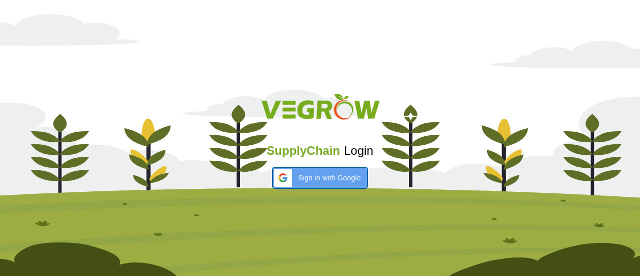
click at [303, 178] on span "Sign in with Google" at bounding box center [329, 178] width 63 height 11
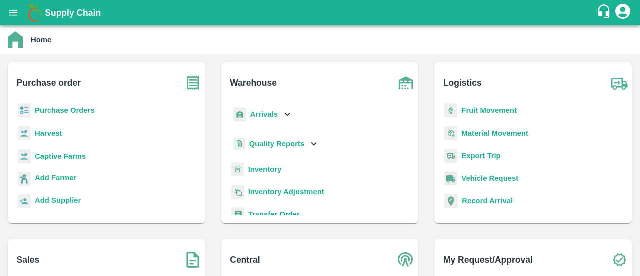
click at [80, 114] on b "Purchase Orders" at bounding box center [65, 110] width 60 height 8
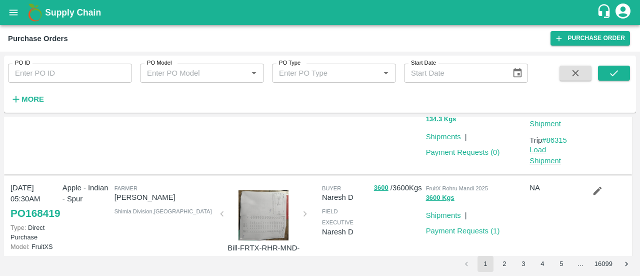
scroll to position [573, 0]
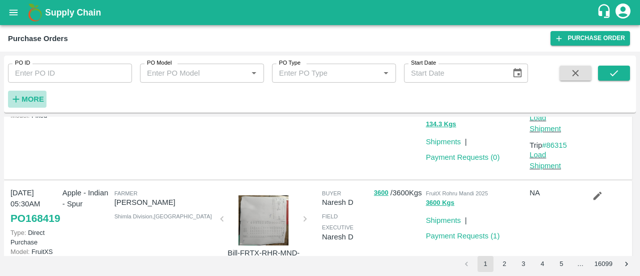
click at [33, 100] on strong "More" at bounding box center [33, 99] width 23 height 8
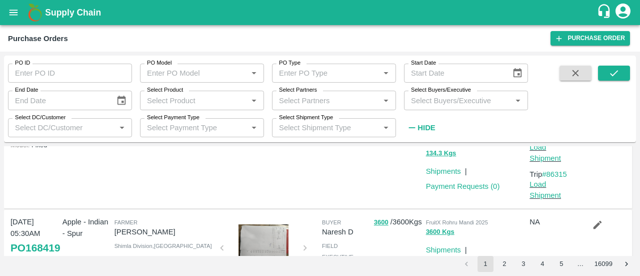
click at [447, 101] on input "Select Buyers/Executive" at bounding box center [458, 100] width 102 height 13
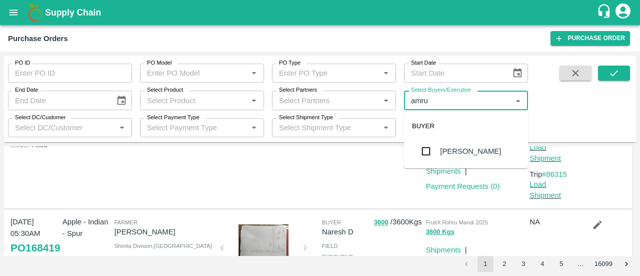
type input "amrut"
click at [421, 157] on input "checkbox" at bounding box center [426, 151] width 20 height 20
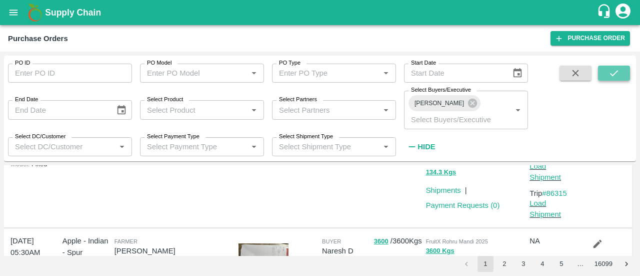
click at [609, 68] on icon "submit" at bounding box center [614, 73] width 11 height 11
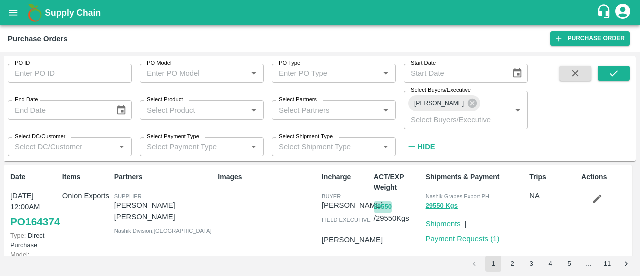
click at [377, 201] on button "29550" at bounding box center [383, 207] width 18 height 12
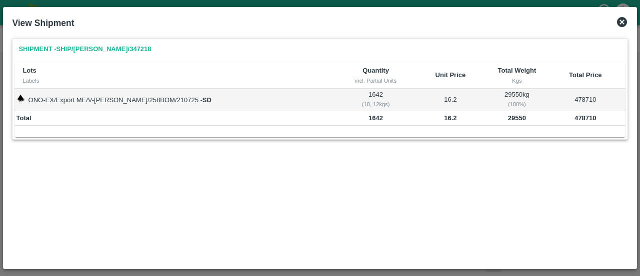
click at [622, 20] on icon at bounding box center [622, 22] width 10 height 10
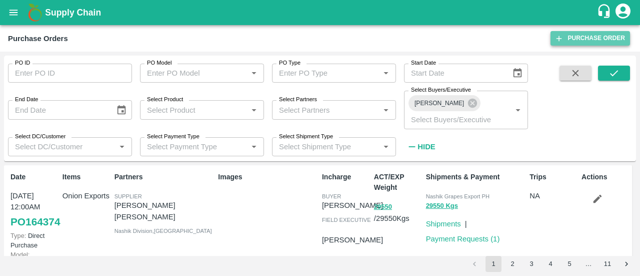
click at [579, 35] on link "Purchase Order" at bounding box center [591, 38] width 80 height 15
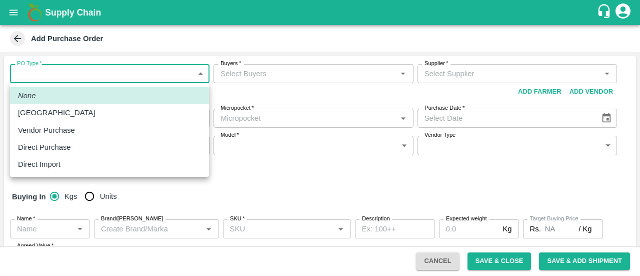
click at [72, 68] on body "Supply Chain Add Purchase Order PO Type   * ​ PO Type Buyers   * Buyers   * Sup…" at bounding box center [320, 138] width 640 height 276
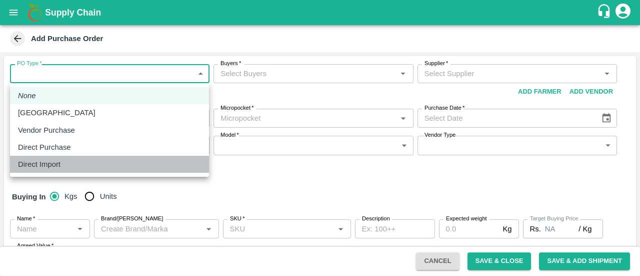
click at [43, 156] on li "Direct Import" at bounding box center [109, 164] width 199 height 17
type input "4"
type input "Fixed"
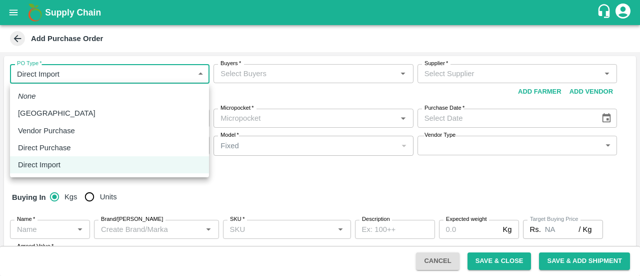
click at [67, 74] on body "Supply Chain Add Purchase Order PO Type   * Direct Import 4 PO Type Buyers   * …" at bounding box center [320, 138] width 640 height 276
click at [67, 147] on p "Direct Purchase" at bounding box center [44, 147] width 53 height 11
type input "3"
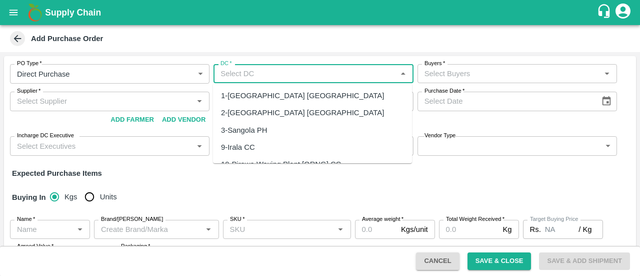
click at [326, 70] on input "DC   *" at bounding box center [305, 73] width 177 height 13
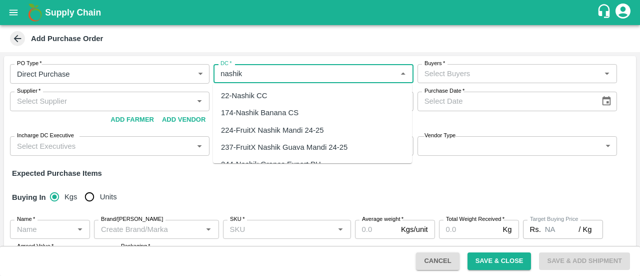
scroll to position [31, 0]
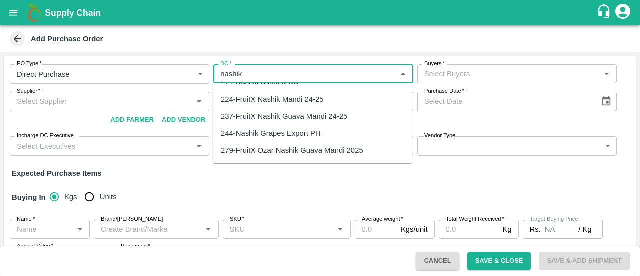
click at [311, 132] on div "244-Nashik Grapes Export PH" at bounding box center [271, 133] width 100 height 11
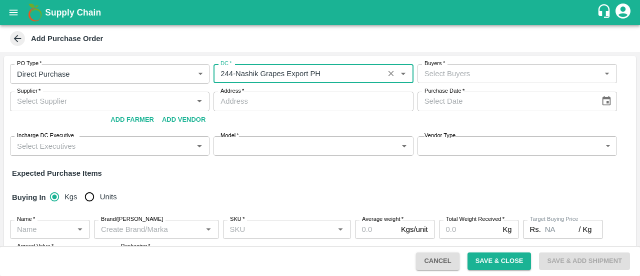
type input "244-Nashik Grapes Export PH"
click at [492, 68] on input "Buyers   *" at bounding box center [509, 73] width 177 height 13
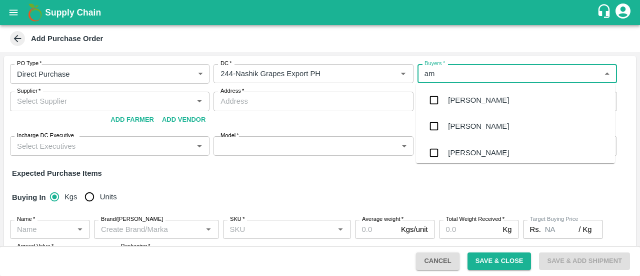
type input "amr"
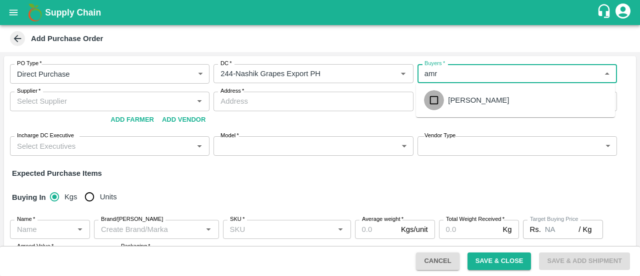
click at [432, 105] on input "checkbox" at bounding box center [434, 100] width 20 height 20
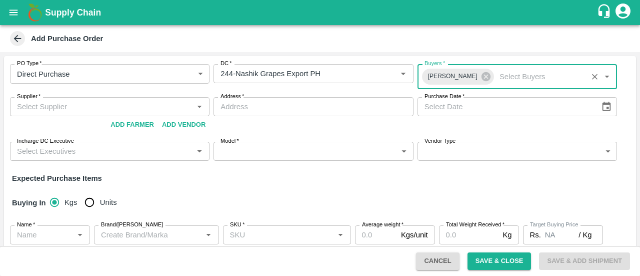
click at [91, 98] on div "Supplier   *" at bounding box center [110, 106] width 200 height 19
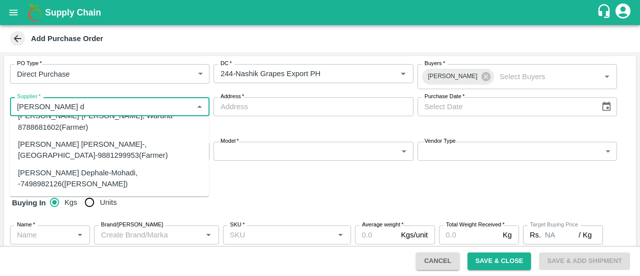
scroll to position [0, 0]
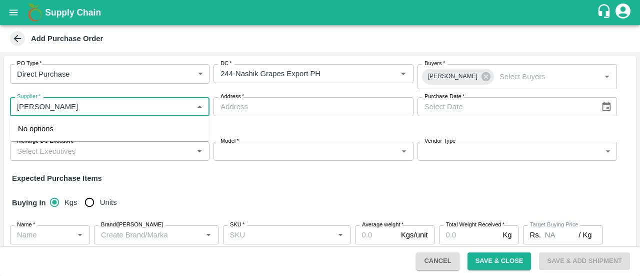
click at [134, 101] on input "Supplier   *" at bounding box center [101, 106] width 177 height 13
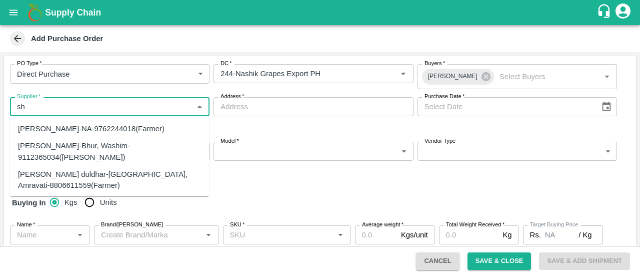
type input "s"
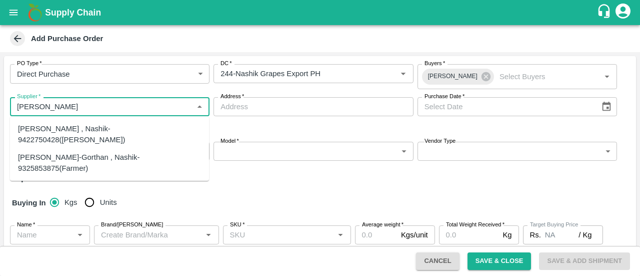
type input "dhomse"
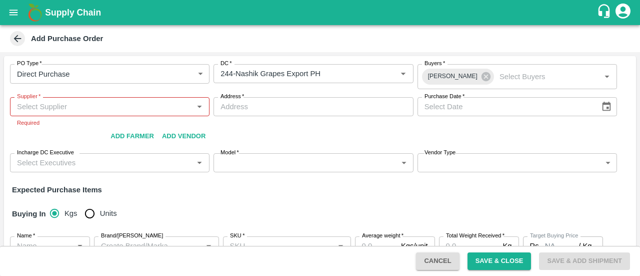
click at [156, 205] on div "Buying In Kgs Units" at bounding box center [320, 213] width 632 height 29
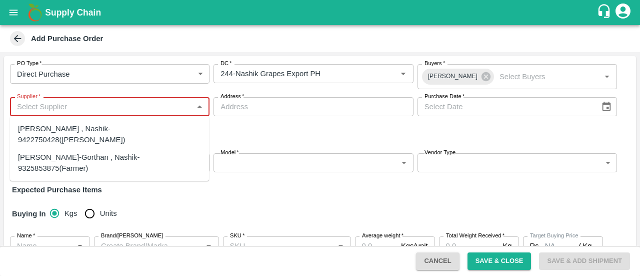
click at [153, 105] on input "Supplier   *" at bounding box center [101, 106] width 177 height 13
click at [138, 109] on input "Supplier   *" at bounding box center [101, 106] width 177 height 13
type input "d"
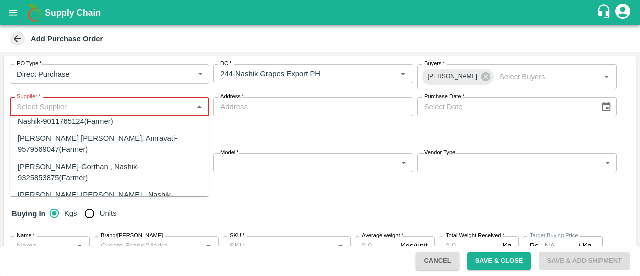
scroll to position [189, 0]
type input "r"
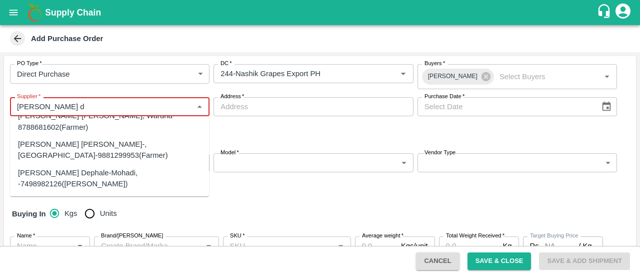
scroll to position [0, 0]
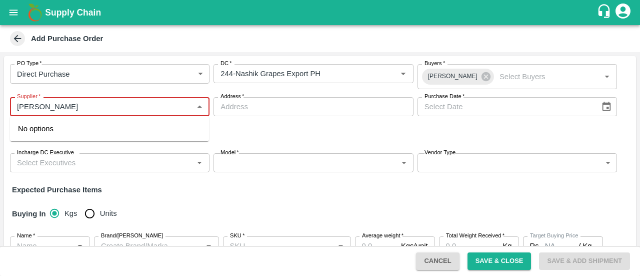
type input "shubham dhom"
paste input "[PERSON_NAME] [PERSON_NAME]"
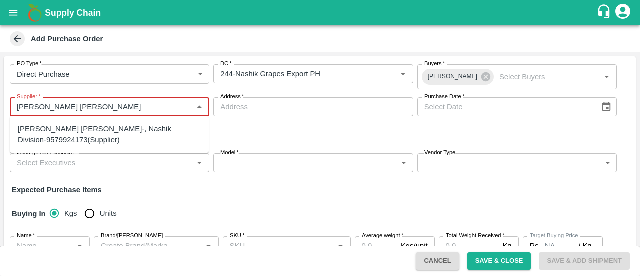
click at [78, 136] on div "[PERSON_NAME] [PERSON_NAME]-, Nashik Division-9579924173(Supplier)" at bounding box center [109, 134] width 183 height 23
type input "[PERSON_NAME] [PERSON_NAME]-, Nashik Division-9579924173(Supplier)"
type input ", Nashik Division, , [GEOGRAPHIC_DATA]"
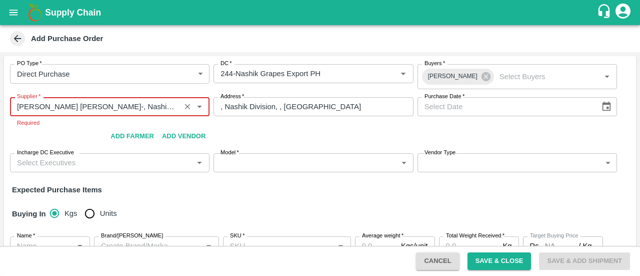
type input "[PERSON_NAME] [PERSON_NAME]-, Nashik Division-9579924173(Supplier)"
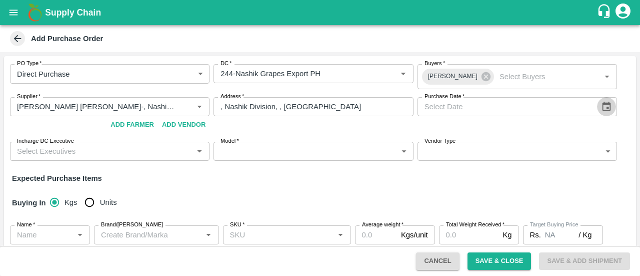
click at [606, 102] on icon "Choose date" at bounding box center [606, 106] width 11 height 11
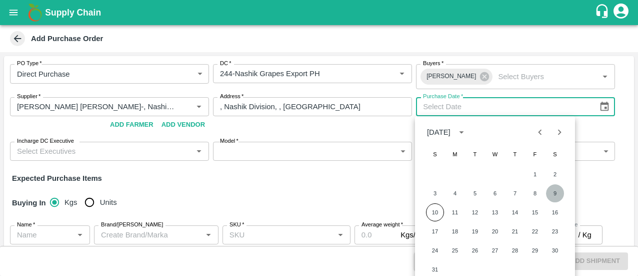
click at [553, 190] on button "9" at bounding box center [555, 193] width 18 height 18
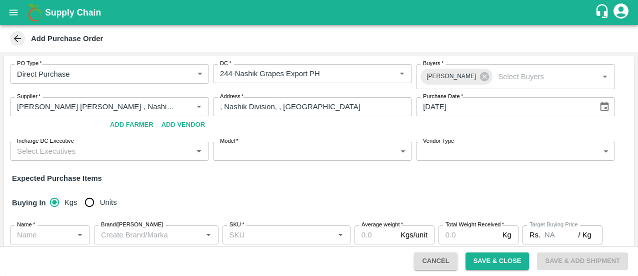
type input "[DATE]"
click at [353, 170] on div "PO Type   * Direct Purchase 3 PO Type DC   * DC   * Buyers   * Amrut Jadhav Buy…" at bounding box center [319, 217] width 630 height 323
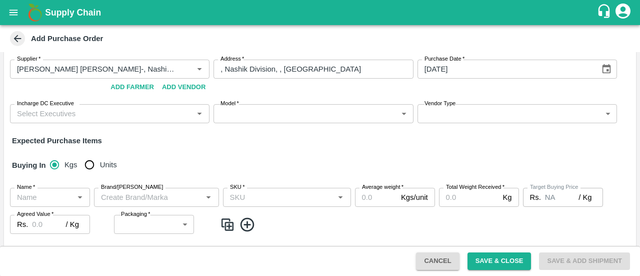
scroll to position [40, 0]
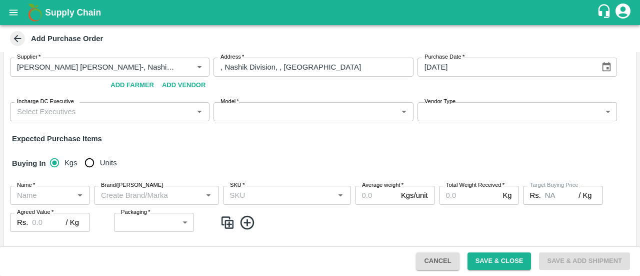
click at [178, 114] on input "Incharge DC Executive" at bounding box center [101, 111] width 177 height 13
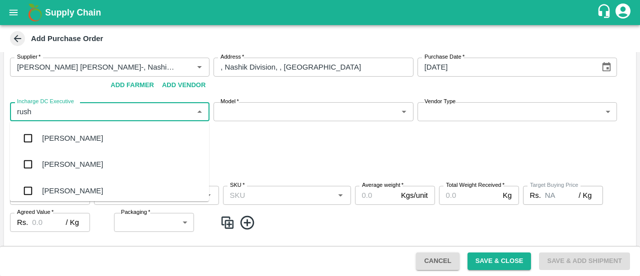
type input "rushi"
click at [33, 142] on input "checkbox" at bounding box center [28, 138] width 20 height 20
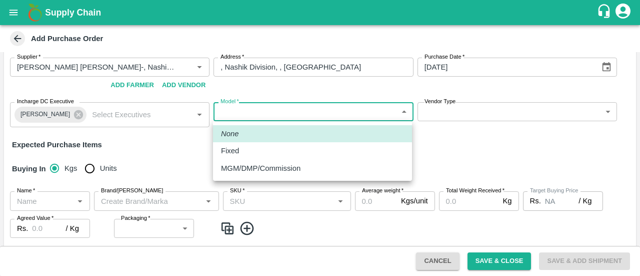
click at [333, 109] on body "Supply Chain Add Purchase Order PO Type   * Direct Purchase 3 PO Type DC   * DC…" at bounding box center [320, 138] width 640 height 276
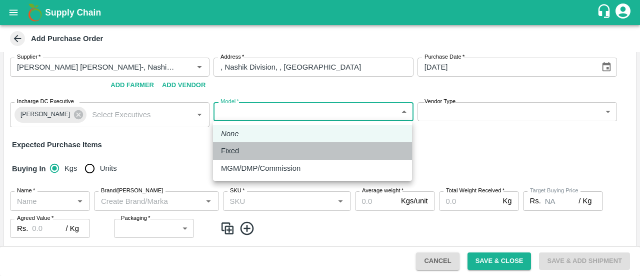
click at [269, 153] on div "Fixed" at bounding box center [312, 150] width 183 height 11
type input "Fixed"
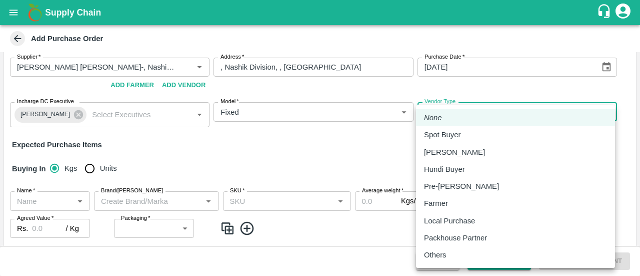
click at [501, 107] on body "Supply Chain Add Purchase Order PO Type   * Direct Purchase 3 PO Type DC   * DC…" at bounding box center [320, 138] width 640 height 276
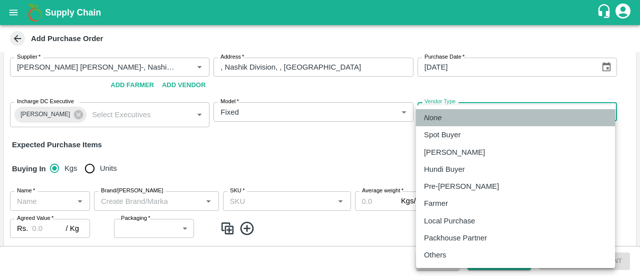
click at [459, 122] on li "None" at bounding box center [515, 117] width 199 height 17
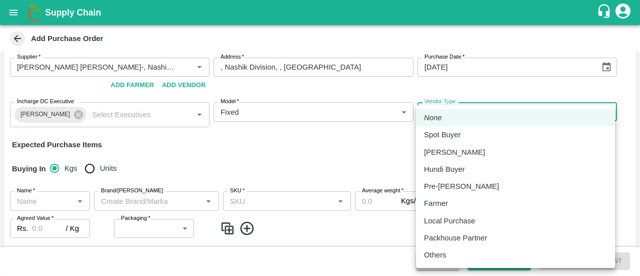
click at [478, 108] on body "Supply Chain Add Purchase Order PO Type   * Direct Purchase 3 PO Type DC   * DC…" at bounding box center [320, 138] width 640 height 276
click at [169, 134] on div at bounding box center [320, 138] width 640 height 276
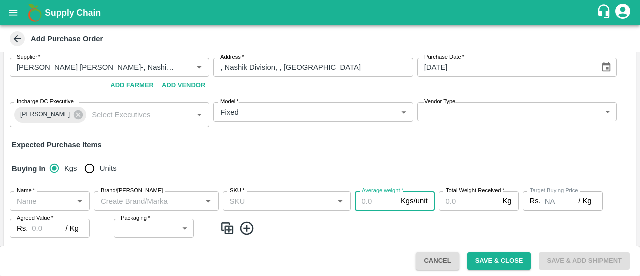
click at [387, 201] on input "Average weight   *" at bounding box center [376, 200] width 42 height 19
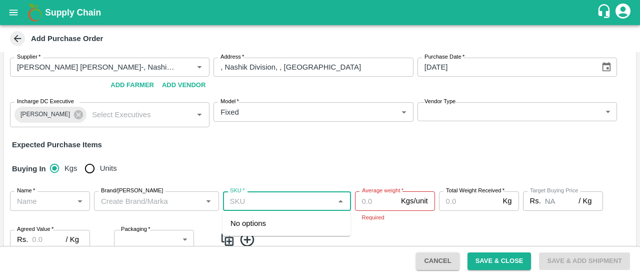
click at [290, 201] on input "SKU   *" at bounding box center [279, 200] width 106 height 13
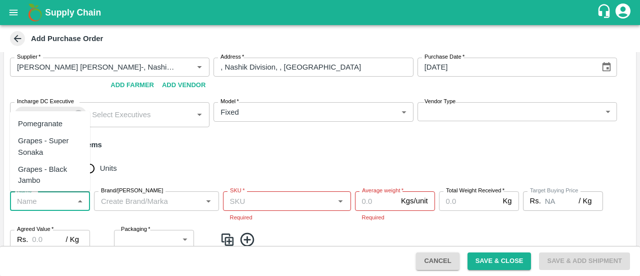
click at [61, 203] on input "Name   *" at bounding box center [42, 200] width 58 height 13
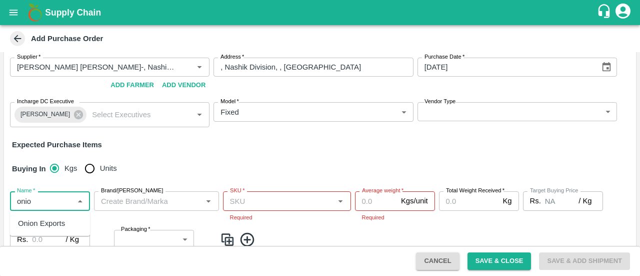
click at [49, 220] on div "Onion Exports" at bounding box center [41, 223] width 47 height 11
type input "Onion Exports"
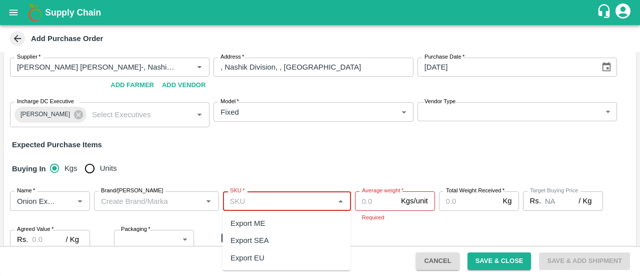
click at [253, 200] on input "SKU   *" at bounding box center [279, 200] width 106 height 13
click at [268, 225] on div "Export ME" at bounding box center [287, 223] width 128 height 17
type input "Export ME"
click at [379, 197] on input "Average weight   *" at bounding box center [376, 200] width 42 height 19
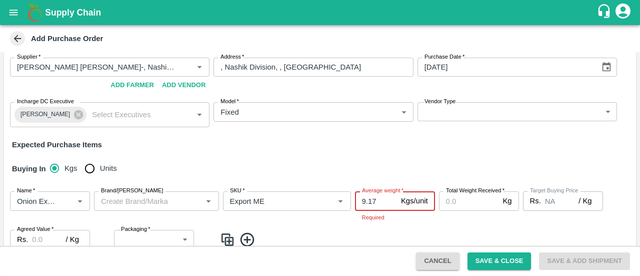
type input "9.17"
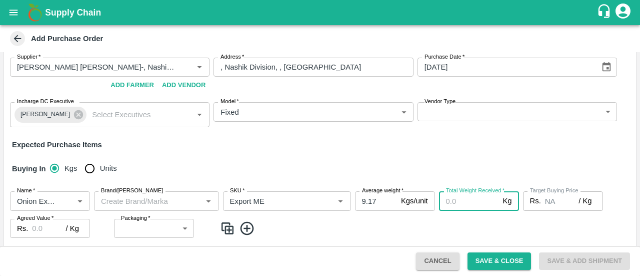
click at [461, 203] on input "Total Weight Received   *" at bounding box center [469, 200] width 60 height 19
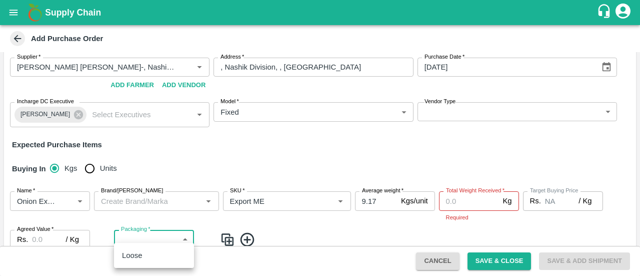
click at [148, 228] on body "Supply Chain Add Purchase Order PO Type   * Direct Purchase 3 PO Type DC   * DC…" at bounding box center [320, 138] width 640 height 276
click at [150, 253] on div "Loose" at bounding box center [154, 255] width 64 height 11
type input "258"
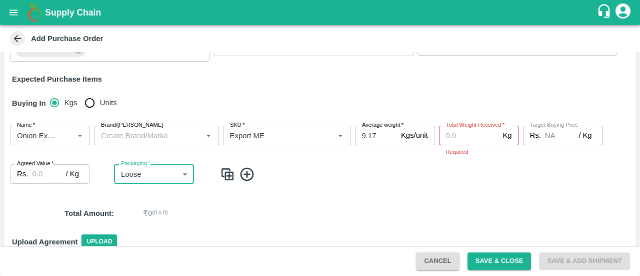
scroll to position [106, 0]
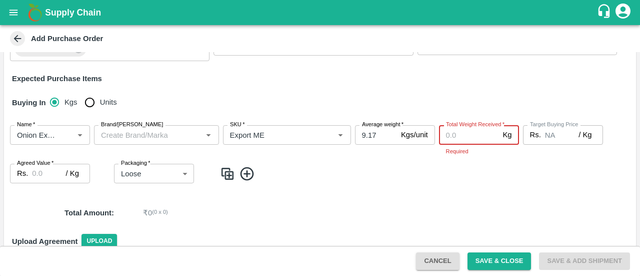
click at [475, 136] on input "Total Weight Received   *" at bounding box center [469, 134] width 60 height 19
type input "29180"
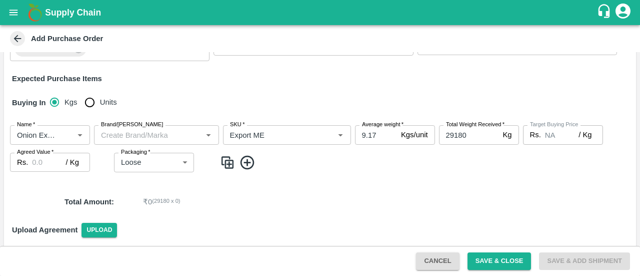
click at [409, 155] on div "Name   * Name   * Brand/Marka Brand/Marka SKU   * SKU   * Average weight   * 9.…" at bounding box center [320, 148] width 632 height 63
click at [35, 159] on input "Agreed Value   *" at bounding box center [49, 162] width 34 height 19
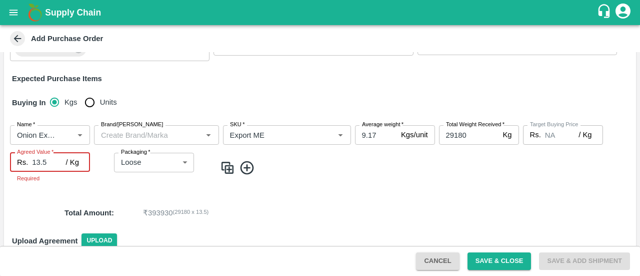
type input "13.5"
click at [339, 210] on div "Total Amount : ₹ 393930 ( 29180 x 13.5 )" at bounding box center [320, 212] width 632 height 27
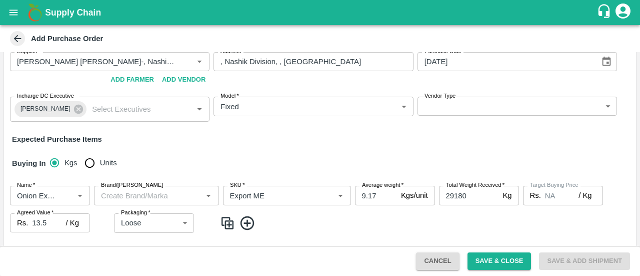
scroll to position [144, 0]
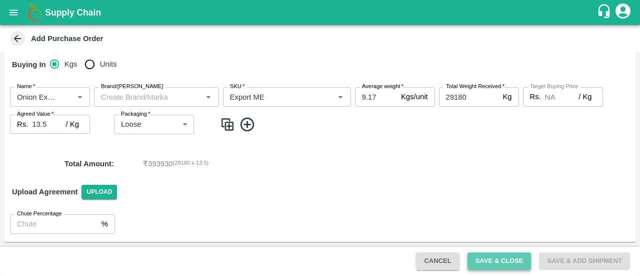
click at [487, 257] on button "Save & Close" at bounding box center [500, 261] width 64 height 18
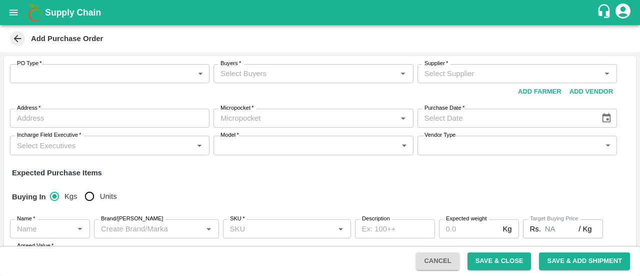
click at [16, 34] on icon at bounding box center [17, 38] width 11 height 11
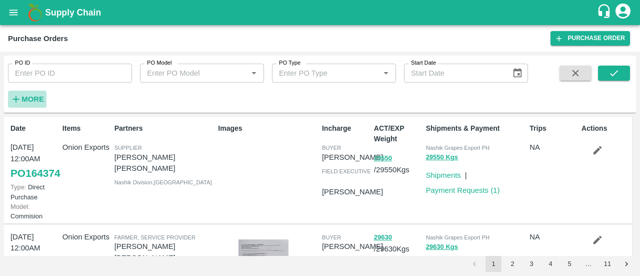
click at [31, 98] on strong "More" at bounding box center [33, 99] width 23 height 8
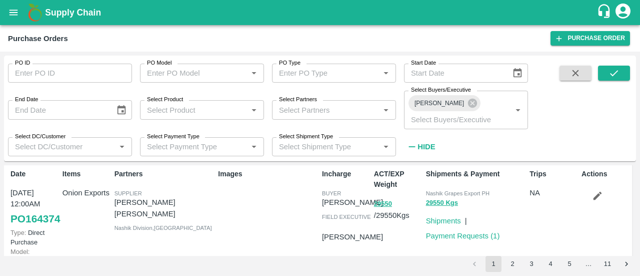
scroll to position [4, 0]
drag, startPoint x: 115, startPoint y: 186, endPoint x: 168, endPoint y: 203, distance: 56.3
click at [168, 203] on p "[PERSON_NAME] [PERSON_NAME]" at bounding box center [165, 207] width 100 height 23
copy p "[PERSON_NAME] [PERSON_NAME]"
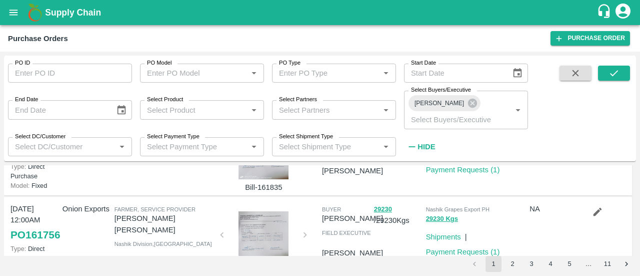
scroll to position [0, 0]
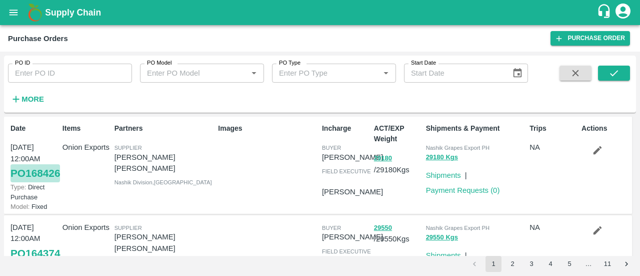
click at [38, 182] on link "PO 168426" at bounding box center [36, 173] width 50 height 18
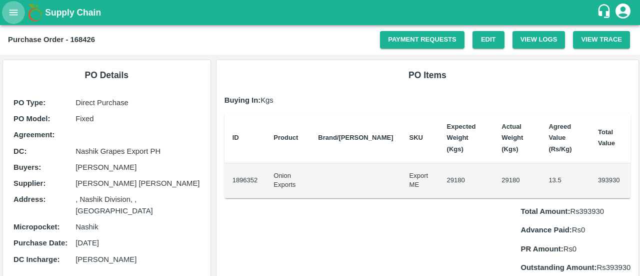
click at [15, 13] on icon "open drawer" at bounding box center [13, 12] width 11 height 11
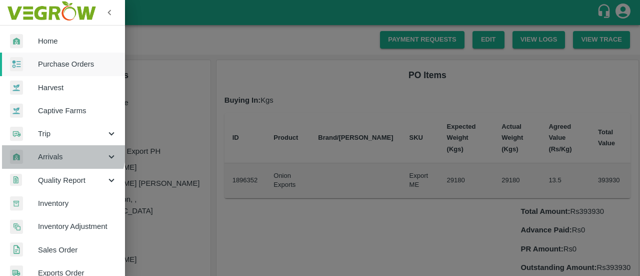
click at [62, 150] on div "Arrivals" at bounding box center [62, 156] width 125 height 23
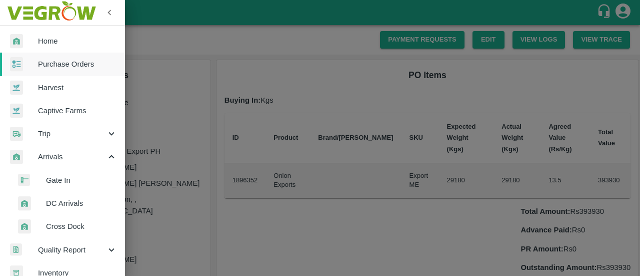
click at [67, 201] on span "DC Arrivals" at bounding box center [81, 203] width 71 height 11
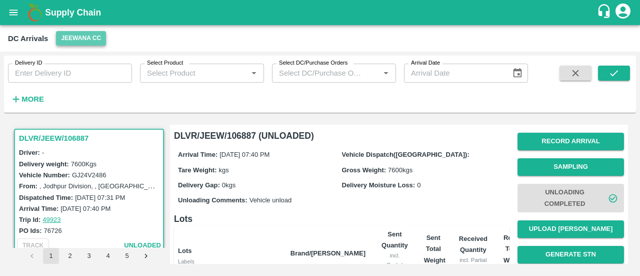
click at [83, 33] on button "Jeewana CC" at bounding box center [81, 38] width 50 height 15
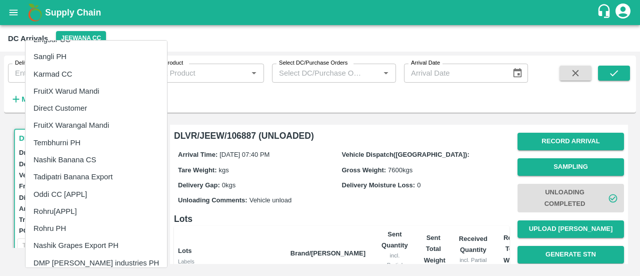
scroll to position [159, 0]
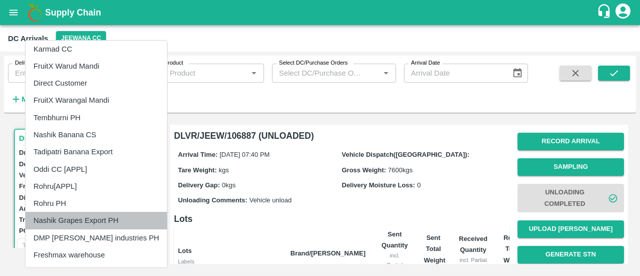
click at [102, 217] on li "Nashik Grapes Export PH" at bounding box center [97, 220] width 142 height 17
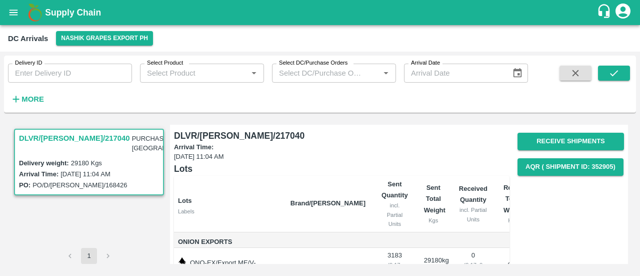
scroll to position [48, 0]
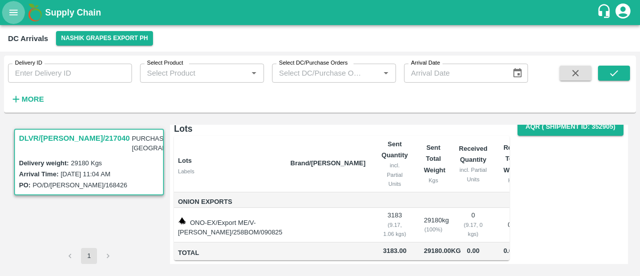
click at [14, 18] on icon "open drawer" at bounding box center [13, 12] width 11 height 11
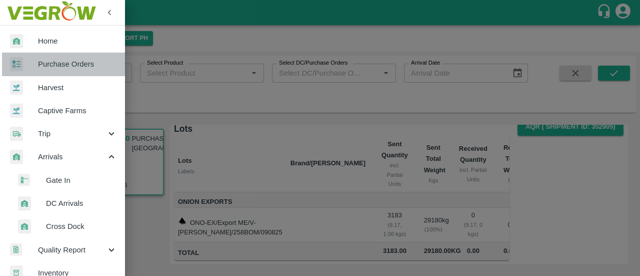
click at [80, 58] on link "Purchase Orders" at bounding box center [62, 64] width 125 height 23
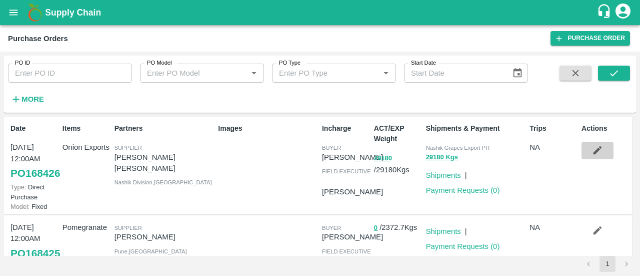
click at [592, 155] on icon "button" at bounding box center [597, 150] width 11 height 11
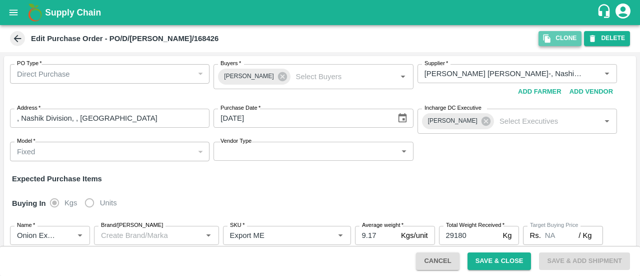
click at [559, 38] on button "Clone" at bounding box center [560, 38] width 43 height 15
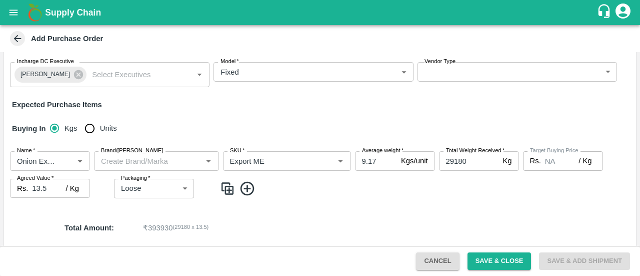
scroll to position [122, 0]
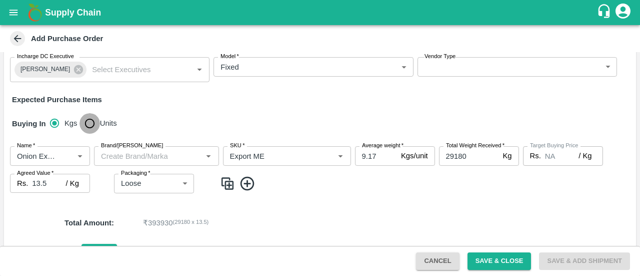
click at [92, 123] on input "Units" at bounding box center [90, 123] width 20 height 20
radio input "true"
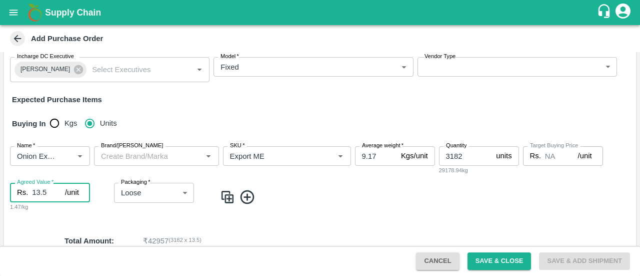
click at [50, 191] on input "13.5" at bounding box center [48, 192] width 33 height 19
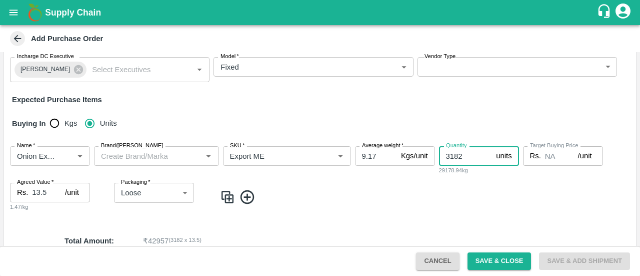
click at [468, 154] on input "3182" at bounding box center [466, 155] width 54 height 19
type input "3180"
click at [373, 199] on span at bounding box center [426, 197] width 412 height 17
click at [386, 154] on input "9.17" at bounding box center [376, 155] width 42 height 19
type input "9.18"
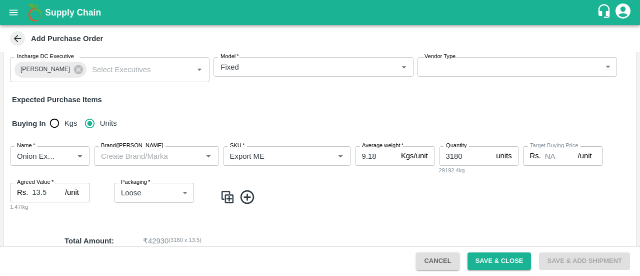
click at [378, 179] on div "Name   * Name   * Brand/[PERSON_NAME]/[PERSON_NAME]   * SKU   * Average weight …" at bounding box center [320, 178] width 632 height 81
click at [50, 194] on input "13.5" at bounding box center [48, 192] width 33 height 19
type input "123.93"
click at [276, 208] on div "Name   * Name   * Brand/[PERSON_NAME]/[PERSON_NAME]   * SKU   * Average weight …" at bounding box center [320, 178] width 632 height 81
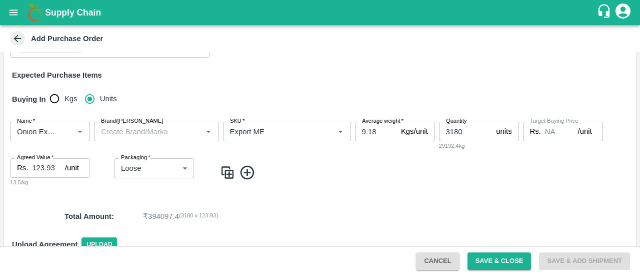
click at [355, 184] on div "Name   * Name   * Brand/[PERSON_NAME]/[PERSON_NAME]   * SKU   * Average weight …" at bounding box center [320, 154] width 632 height 81
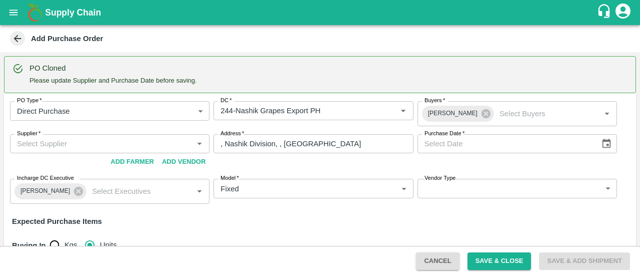
scroll to position [51, 0]
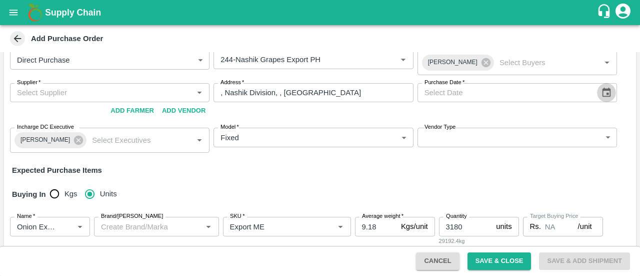
click at [609, 89] on icon "Choose date" at bounding box center [606, 92] width 11 height 11
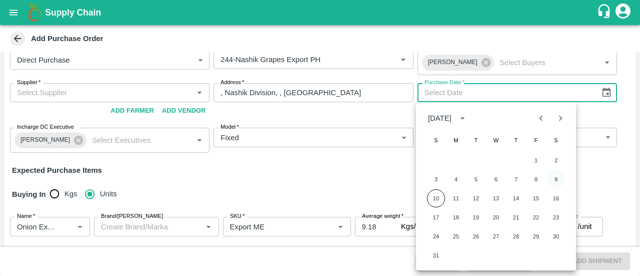
click at [563, 180] on button "9" at bounding box center [556, 179] width 18 height 18
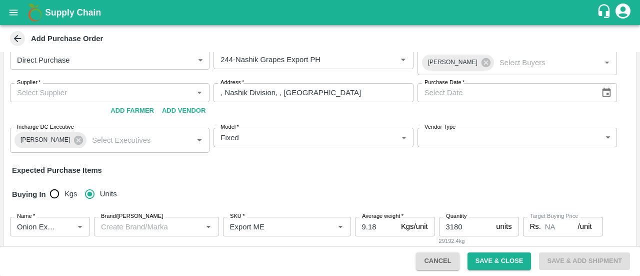
type input "[DATE]"
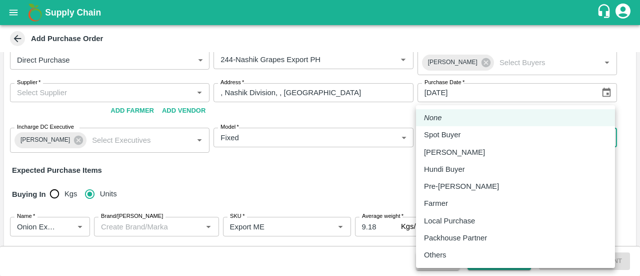
click at [588, 136] on body "Supply Chain Add Purchase Order PO Cloned Please update Supplier and Purchase D…" at bounding box center [320, 138] width 640 height 276
click at [472, 118] on li "None" at bounding box center [515, 117] width 199 height 17
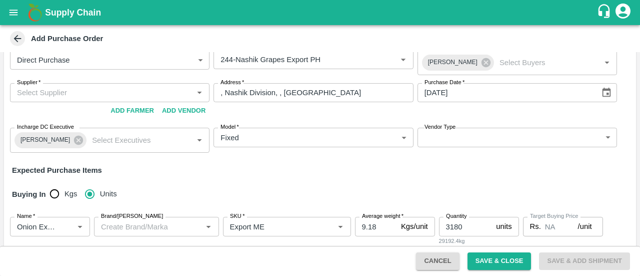
click at [295, 197] on div "Buying In Kgs Units" at bounding box center [320, 194] width 632 height 29
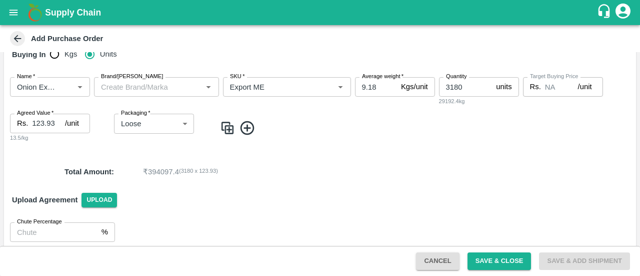
scroll to position [199, 0]
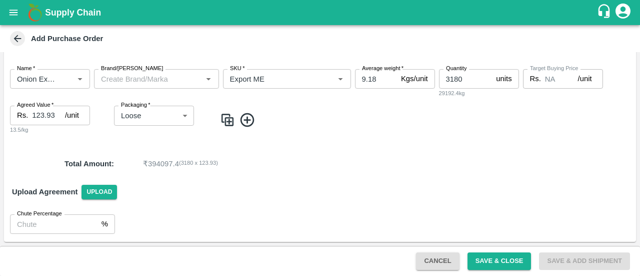
click at [451, 189] on div "Upload Agreement Upload" at bounding box center [320, 191] width 632 height 29
click at [380, 78] on input "9.18" at bounding box center [376, 78] width 42 height 19
type input "9.18"
click at [391, 159] on p "₹ 394097.4 ( 3180 x 123.93 )" at bounding box center [364, 163] width 443 height 11
click at [484, 265] on button "Save & Close" at bounding box center [500, 261] width 64 height 18
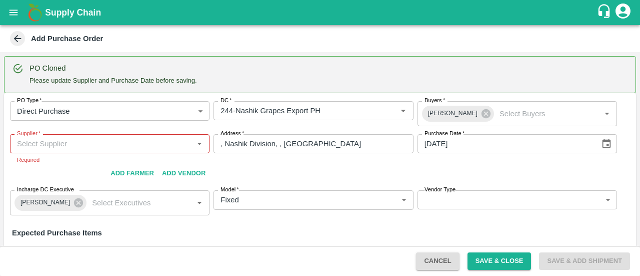
scroll to position [19, 0]
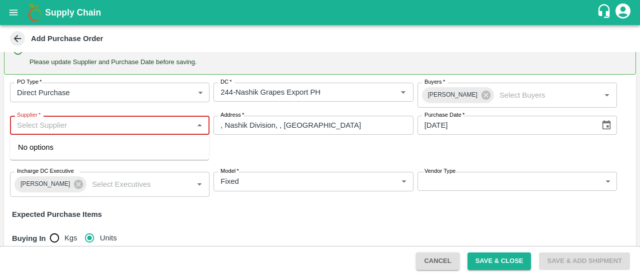
click at [99, 122] on input "Supplier   *" at bounding box center [101, 125] width 177 height 13
paste input "[PERSON_NAME] [PERSON_NAME]"
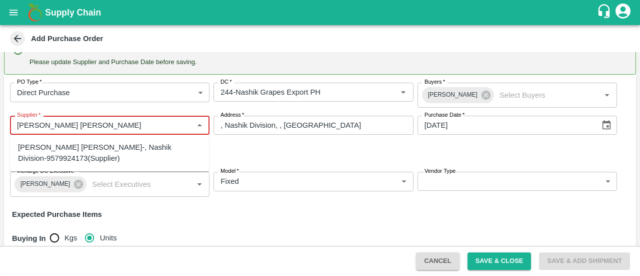
click at [112, 154] on div "[PERSON_NAME] [PERSON_NAME]-, Nashik Division-9579924173(Supplier)" at bounding box center [109, 153] width 183 height 23
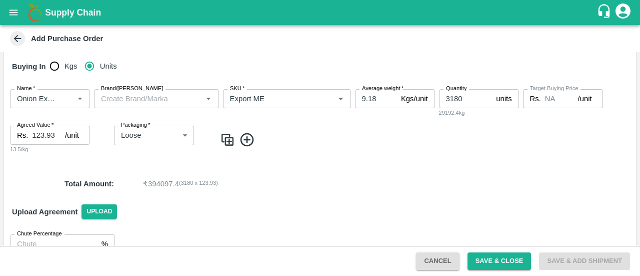
scroll to position [210, 0]
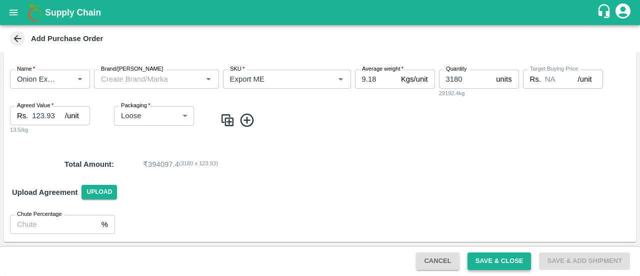
type input "[PERSON_NAME] [PERSON_NAME]-, Nashik Division-9579924173(Supplier)"
click at [490, 257] on button "Save & Close" at bounding box center [500, 261] width 64 height 18
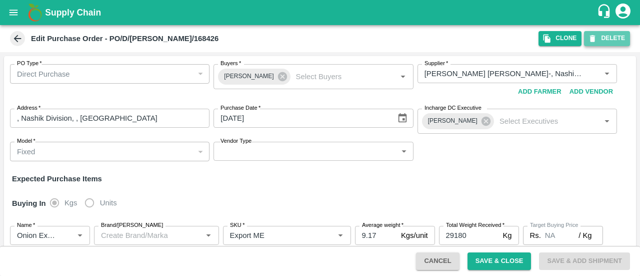
click at [611, 36] on button "DELETE" at bounding box center [607, 38] width 46 height 15
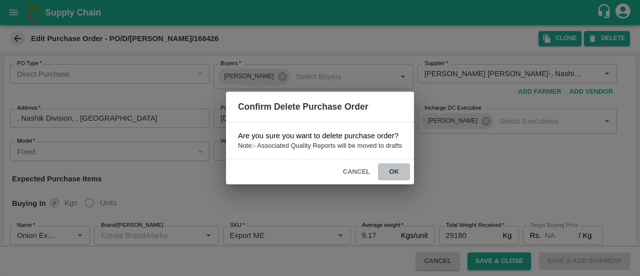
click at [398, 167] on button "ok" at bounding box center [394, 172] width 32 height 18
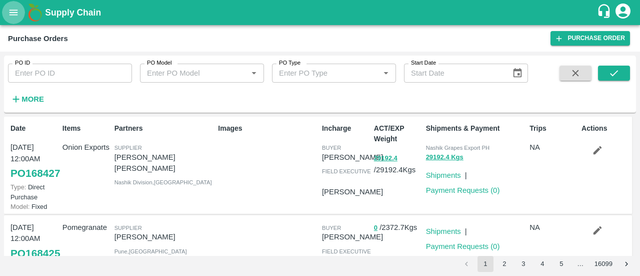
click at [13, 14] on icon "open drawer" at bounding box center [13, 12] width 11 height 11
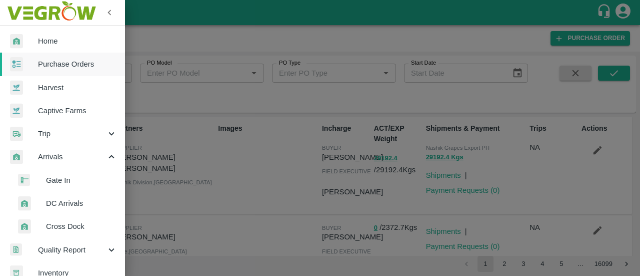
click at [59, 201] on span "DC Arrivals" at bounding box center [81, 203] width 71 height 11
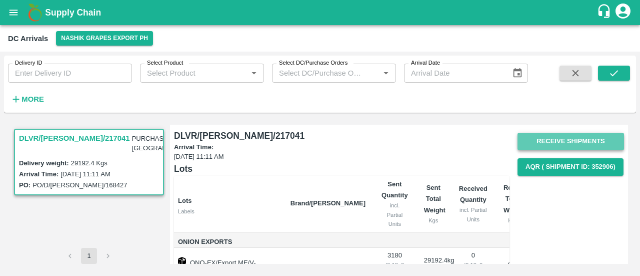
click at [550, 138] on button "Receive Shipments" at bounding box center [571, 142] width 107 height 18
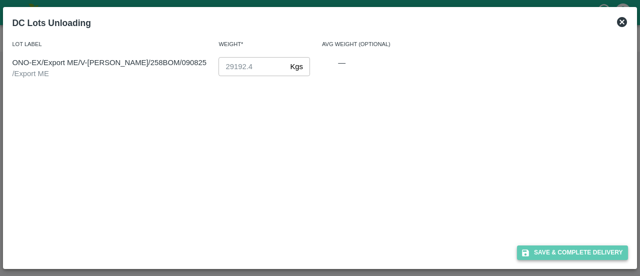
click at [544, 246] on button "Save & Complete Delivery" at bounding box center [572, 252] width 111 height 15
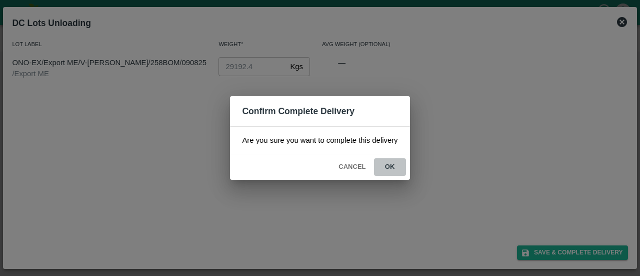
click at [391, 167] on button "ok" at bounding box center [390, 167] width 32 height 18
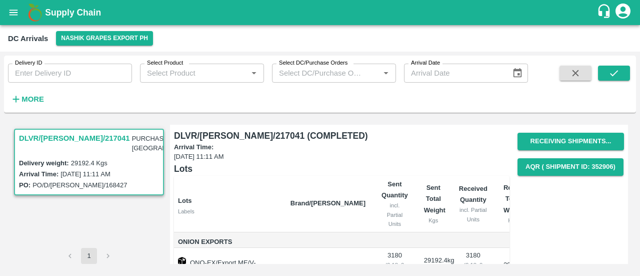
click at [72, 131] on div "DLVR/[PERSON_NAME]/217041 PURCHASE AT [GEOGRAPHIC_DATA]" at bounding box center [89, 143] width 148 height 27
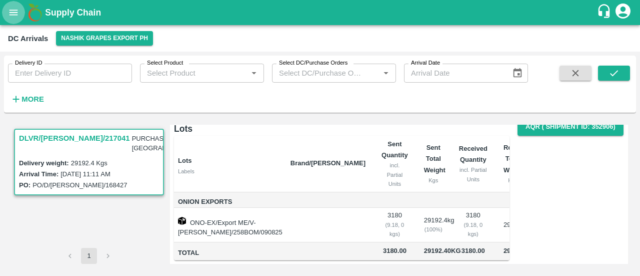
click at [19, 14] on icon "open drawer" at bounding box center [13, 12] width 11 height 11
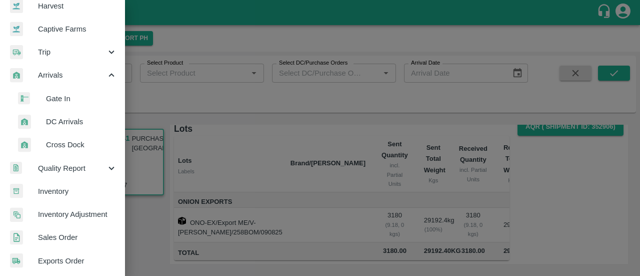
scroll to position [83, 0]
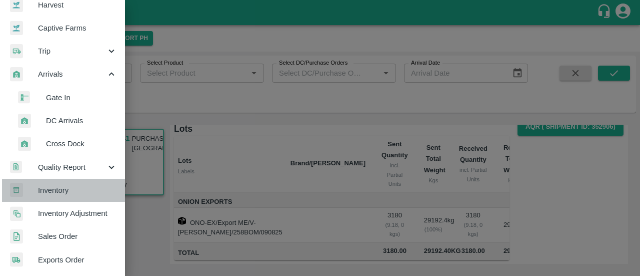
click at [64, 194] on span "Inventory" at bounding box center [77, 190] width 79 height 11
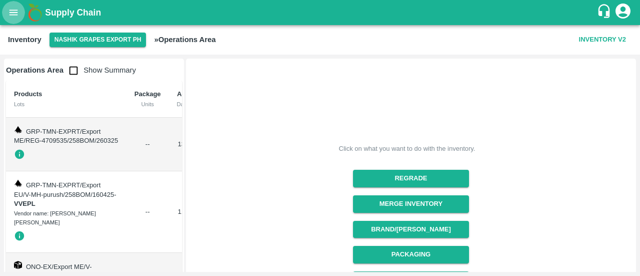
click at [13, 9] on icon "open drawer" at bounding box center [13, 12] width 11 height 11
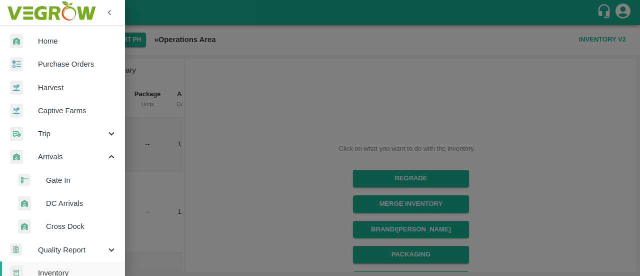
click at [345, 175] on div at bounding box center [320, 138] width 640 height 276
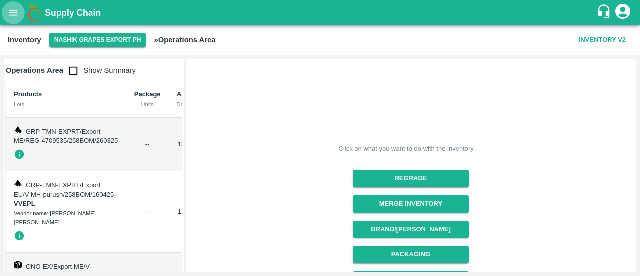
click at [14, 11] on icon "open drawer" at bounding box center [13, 12] width 11 height 11
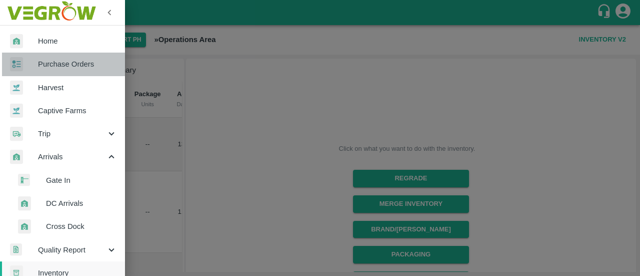
click at [73, 60] on span "Purchase Orders" at bounding box center [77, 64] width 79 height 11
